Goal: Information Seeking & Learning: Learn about a topic

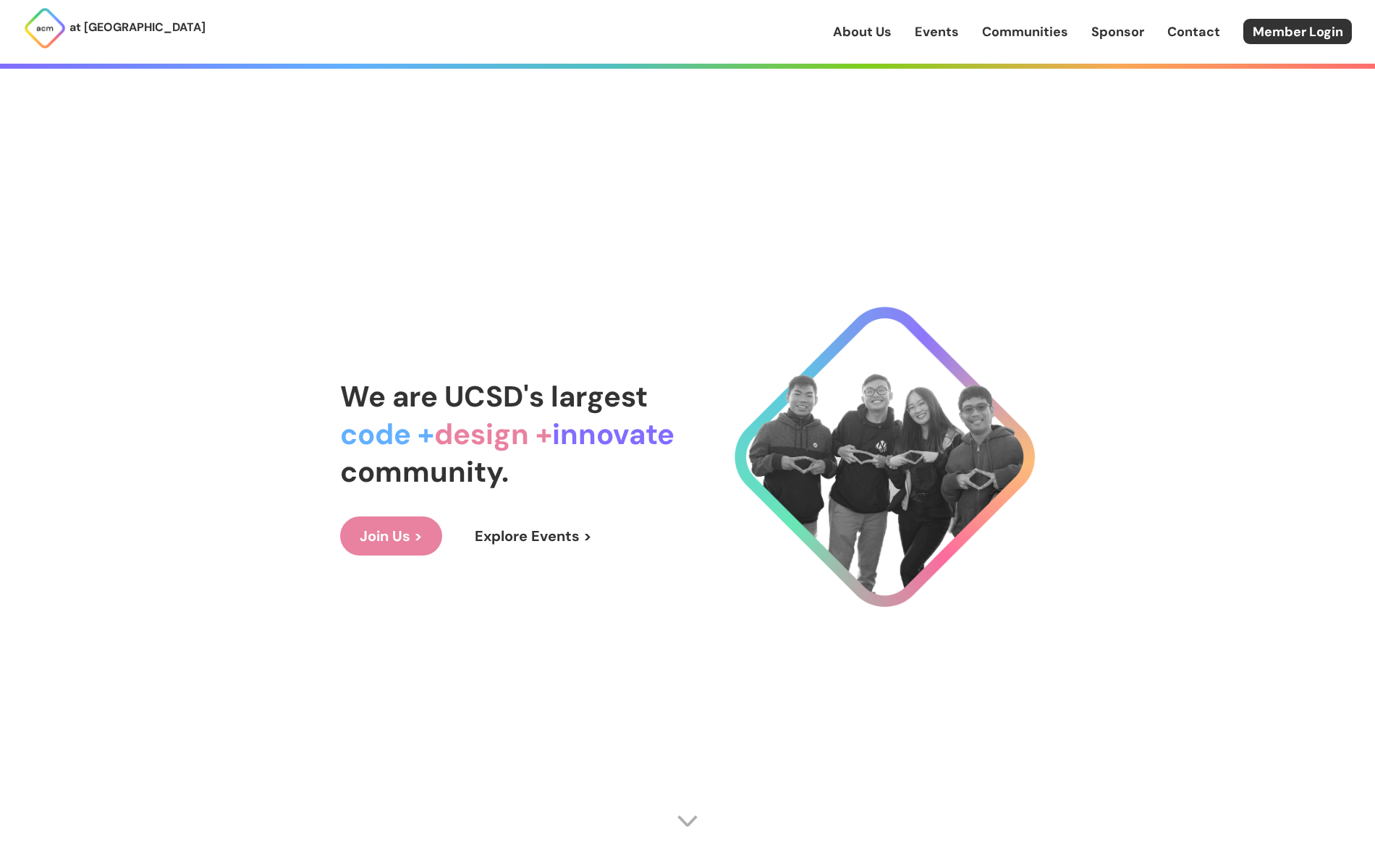
click at [501, 535] on link "Explore Events >" at bounding box center [533, 537] width 156 height 39
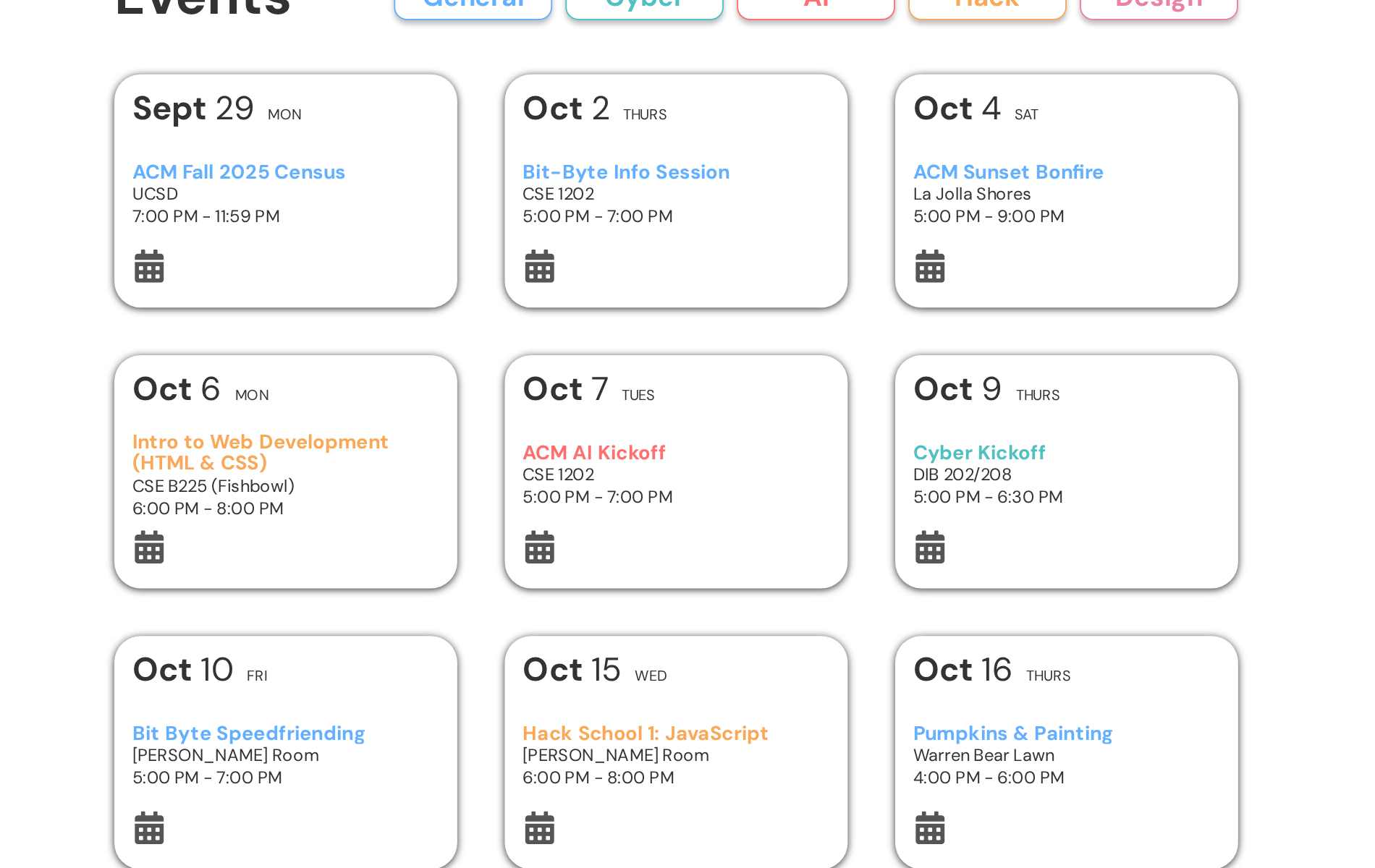
click at [866, 228] on div "ACM Sunset Bonfire La Jolla Shores 5:00 PM - 9:00 PM" at bounding box center [902, 205] width 168 height 61
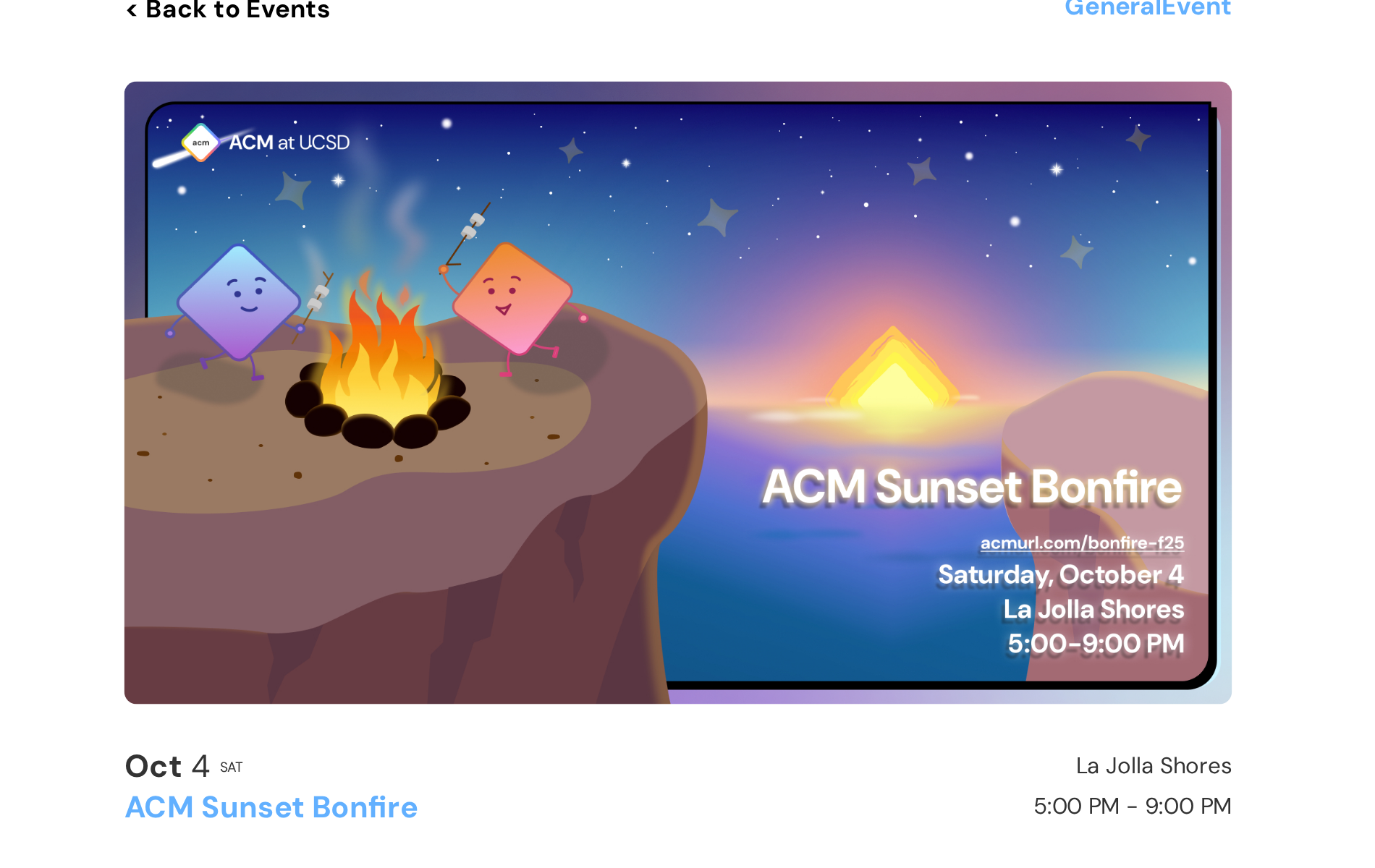
scroll to position [9, 0]
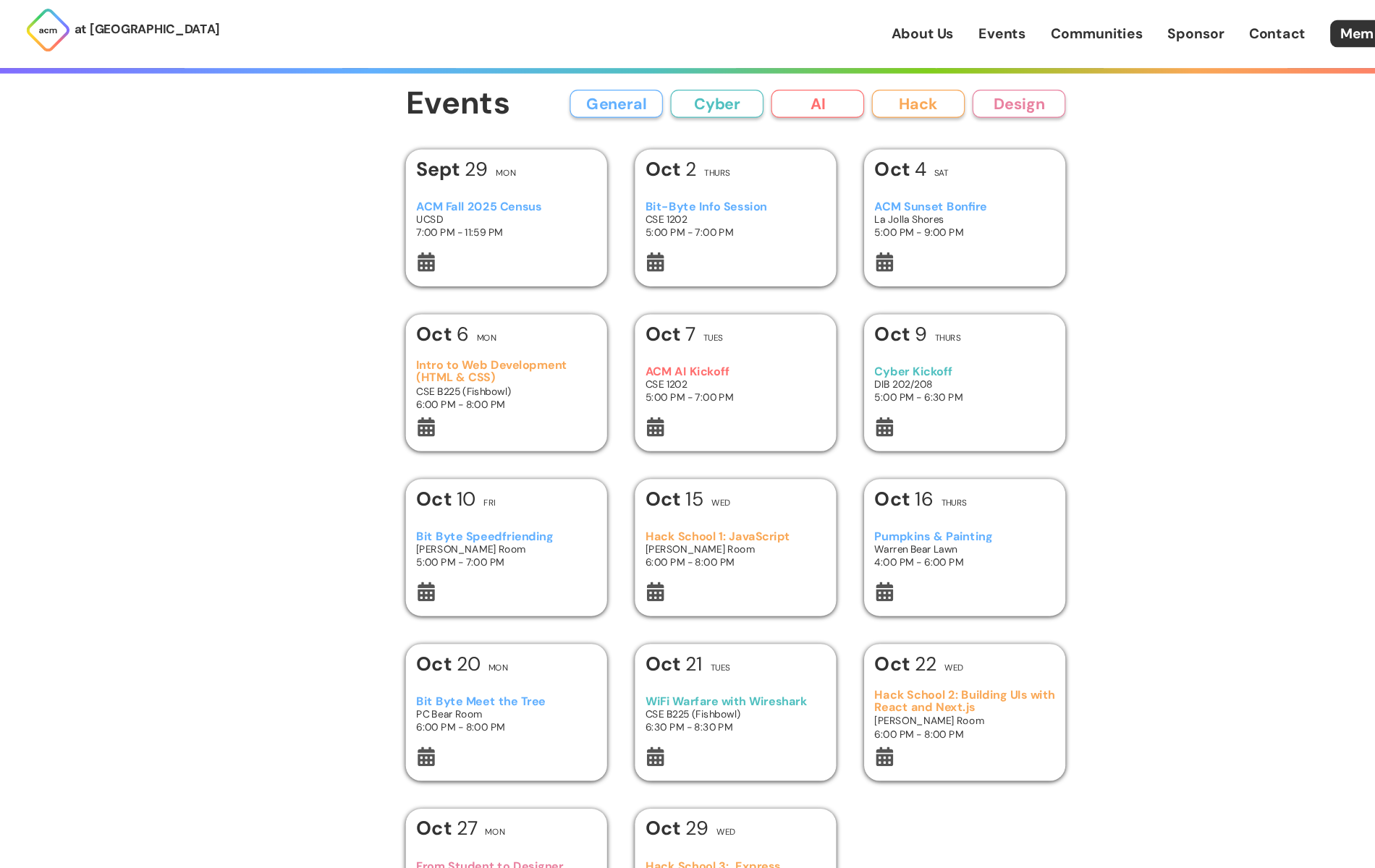
click at [1036, 32] on link "Communities" at bounding box center [1025, 31] width 86 height 19
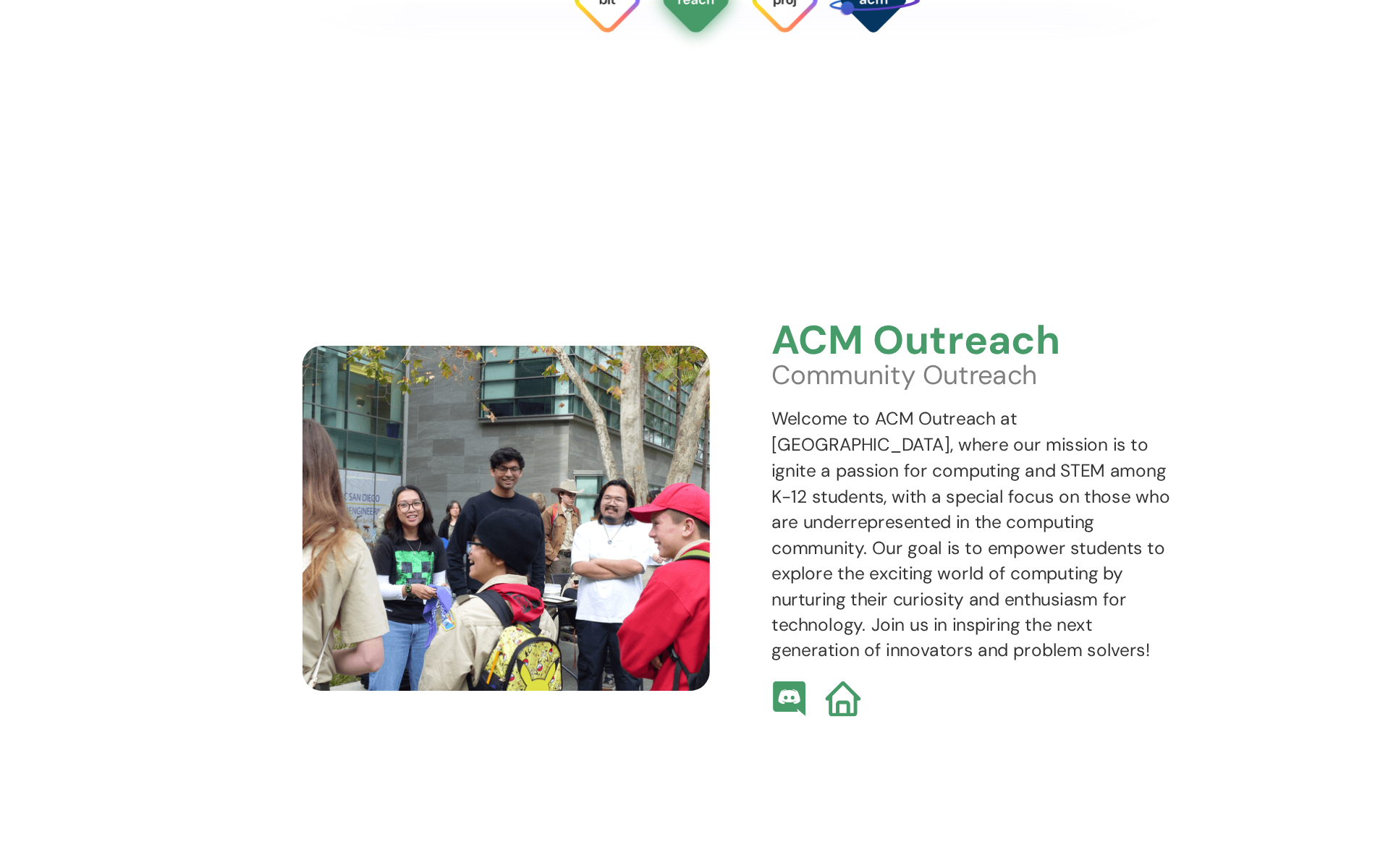
scroll to position [4663, 0]
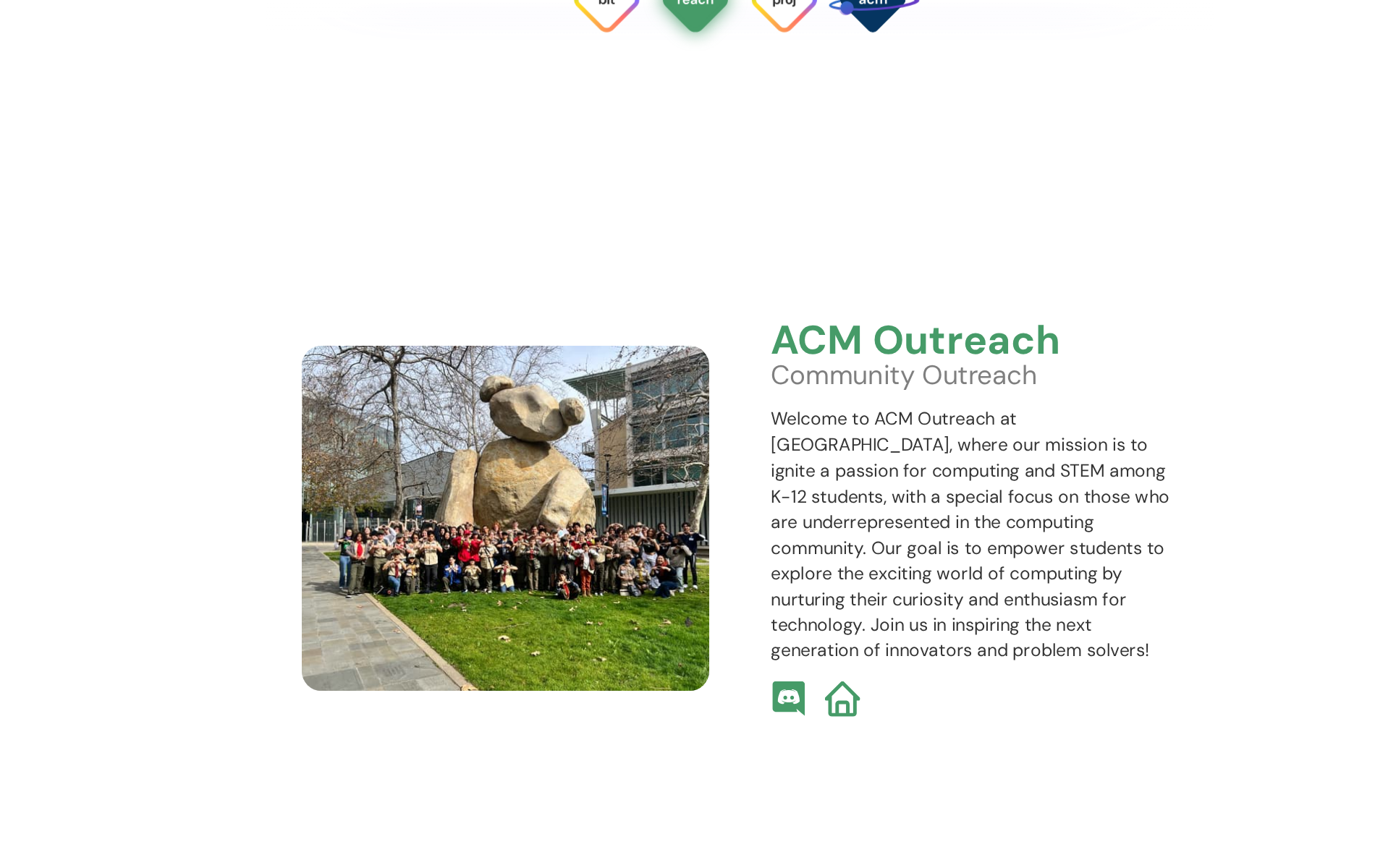
click at [417, 409] on img at bounding box center [515, 528] width 299 height 253
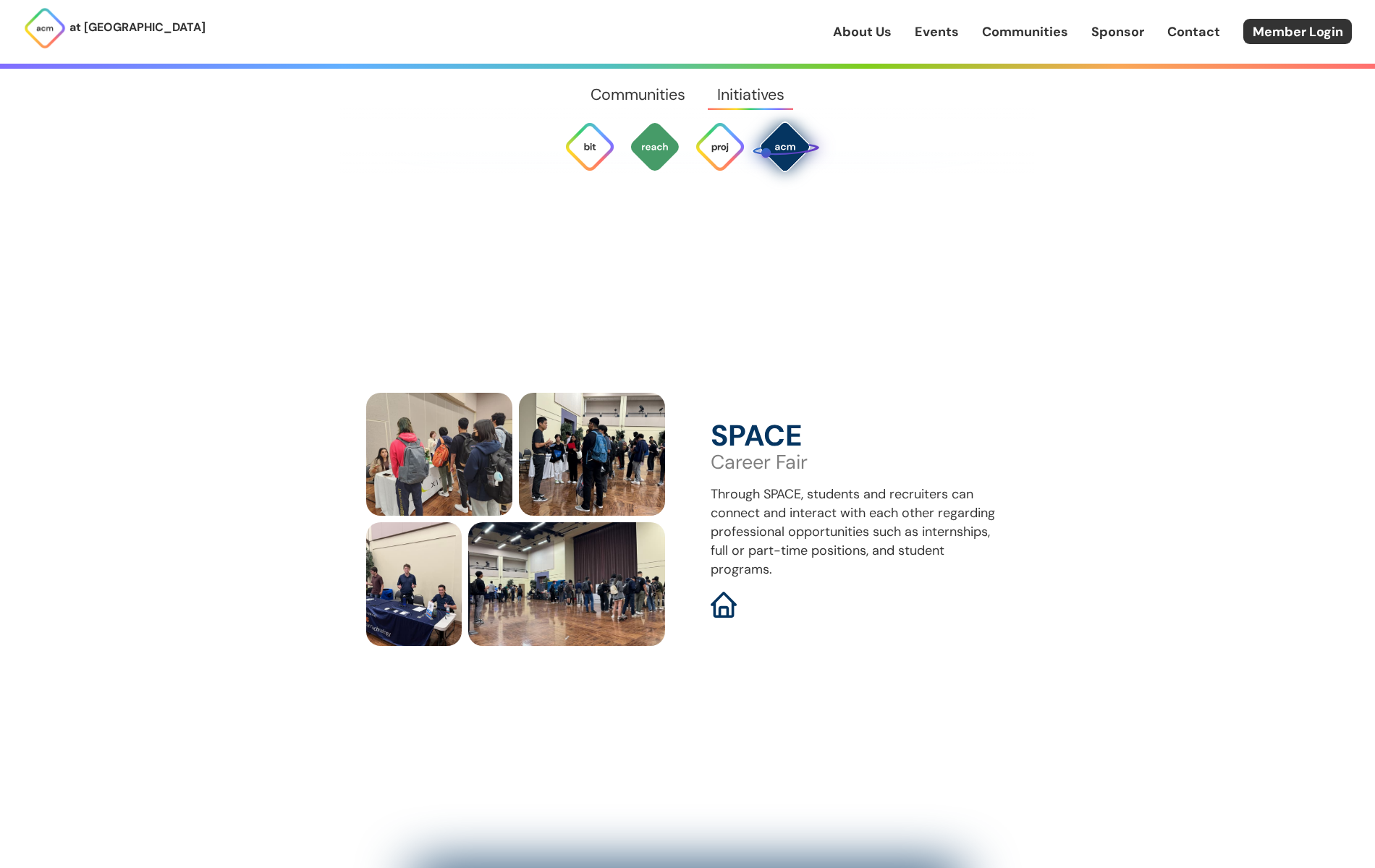
scroll to position [6263, 0]
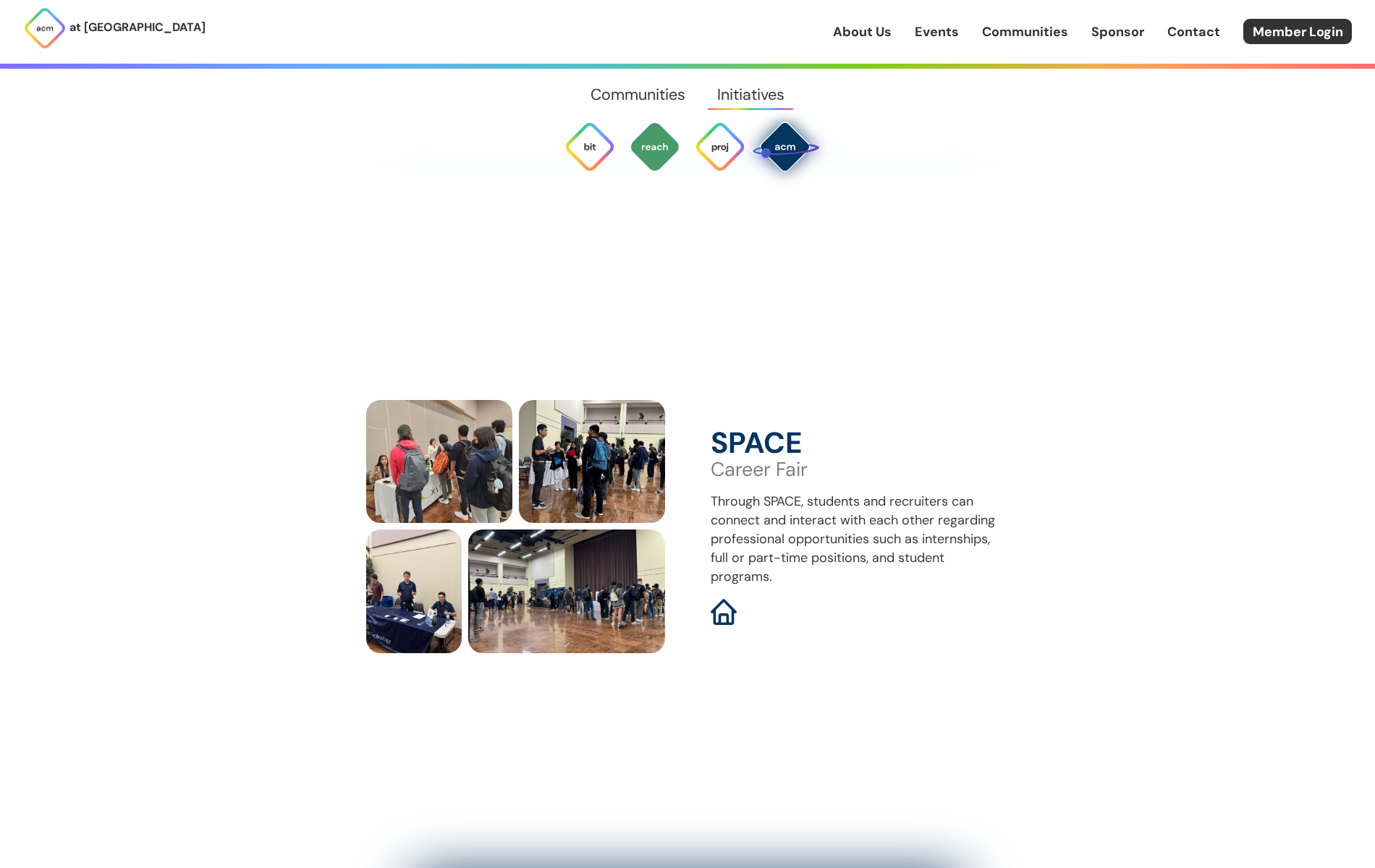
click at [648, 88] on link "Communities" at bounding box center [638, 95] width 126 height 52
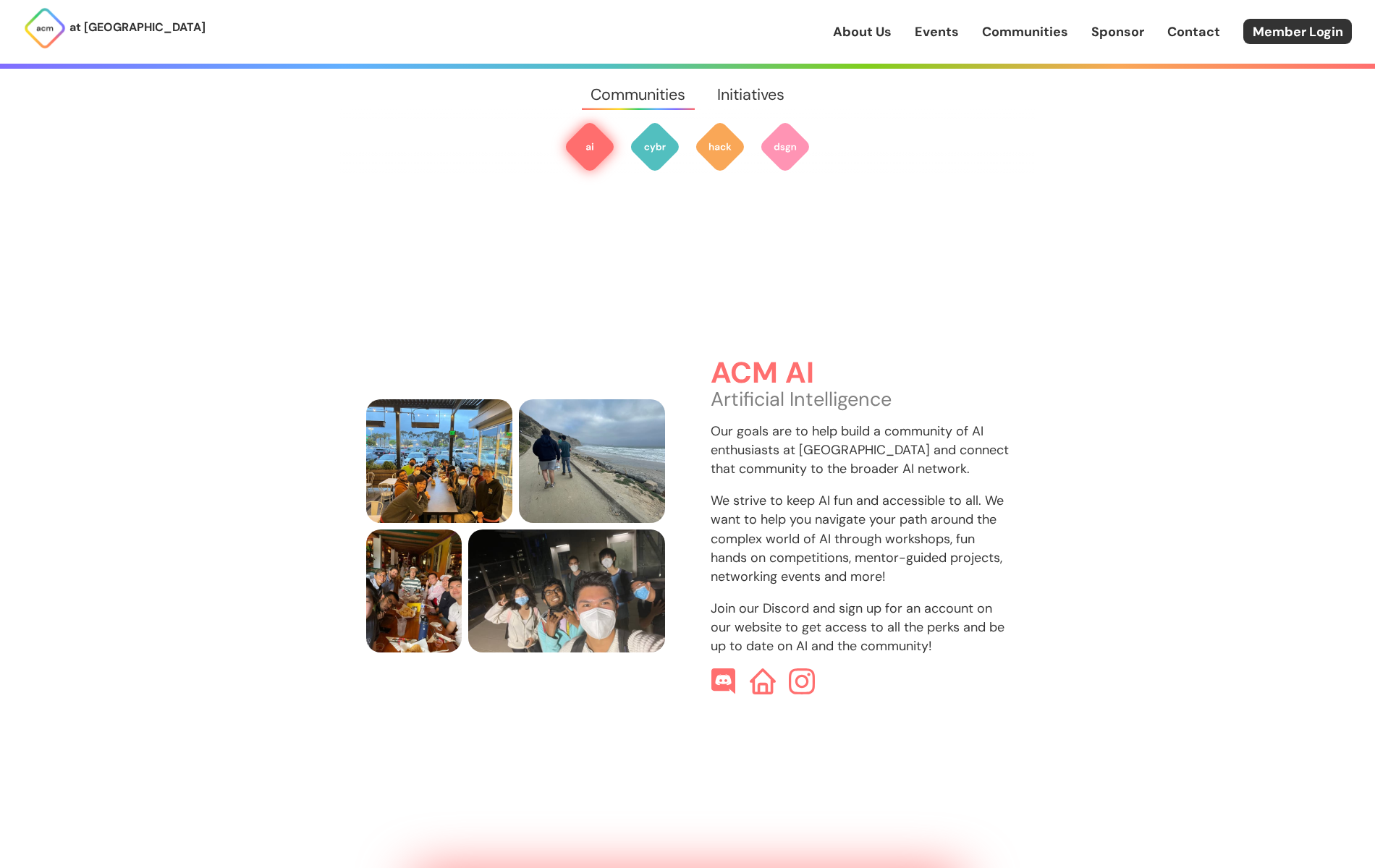
click at [1046, 35] on link "Communities" at bounding box center [1025, 31] width 86 height 19
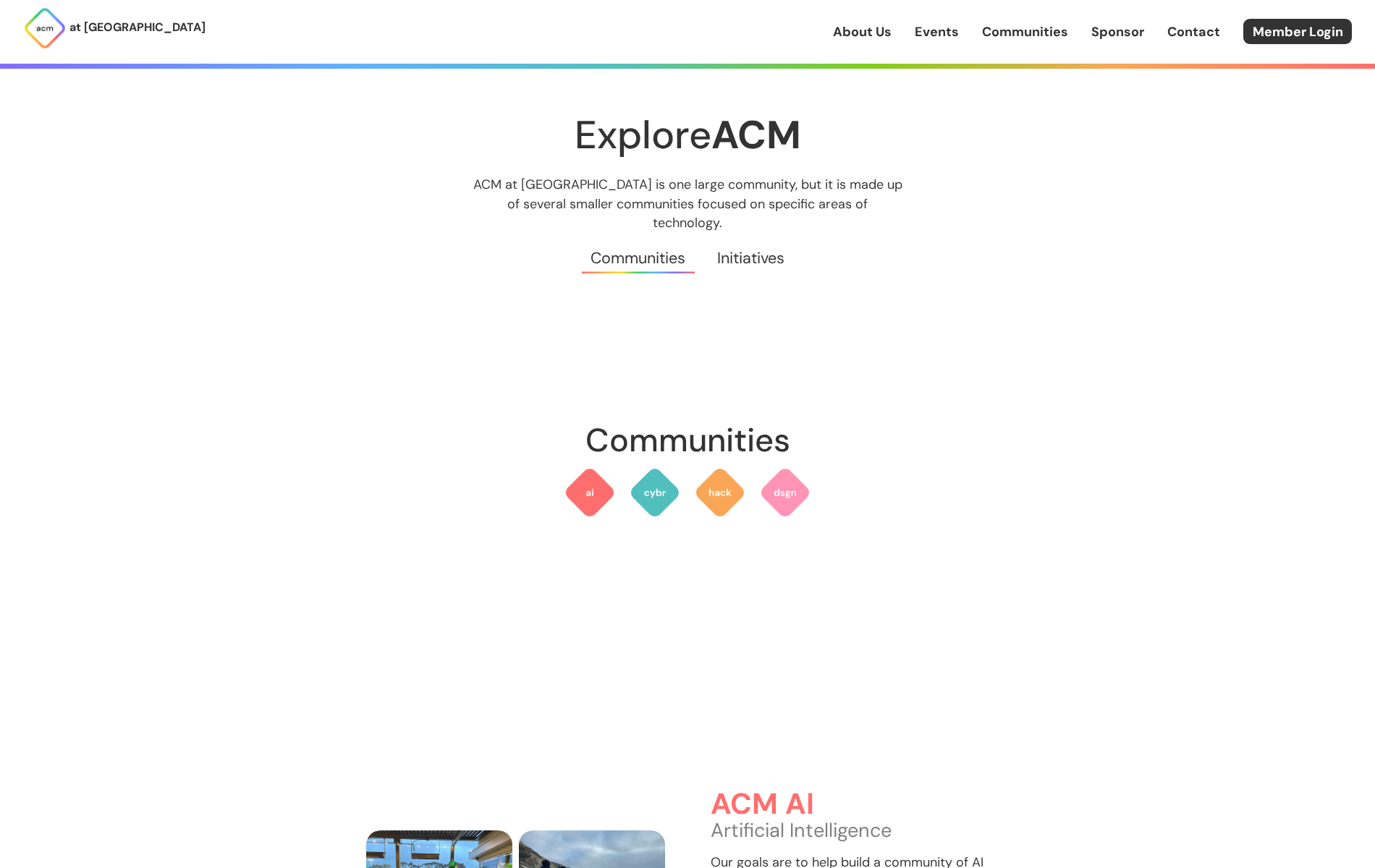
click at [949, 45] on div "at [GEOGRAPHIC_DATA] About Us Events Communities Sponsor Contact Member Login" at bounding box center [687, 31] width 1375 height 63
click at [939, 35] on link "Events" at bounding box center [937, 31] width 44 height 19
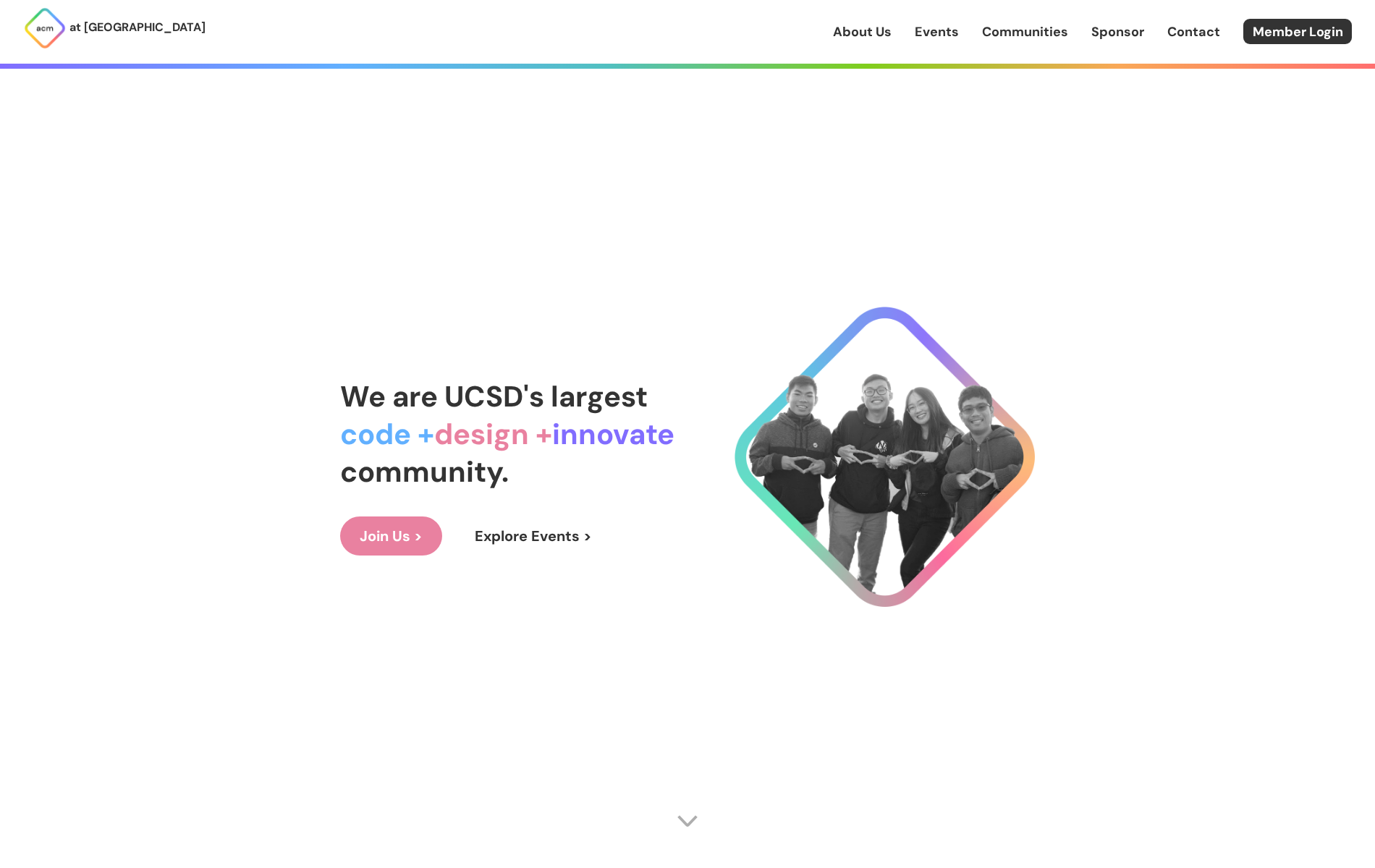
click at [538, 538] on link "Explore Events >" at bounding box center [533, 537] width 156 height 39
